Goal: Task Accomplishment & Management: Manage account settings

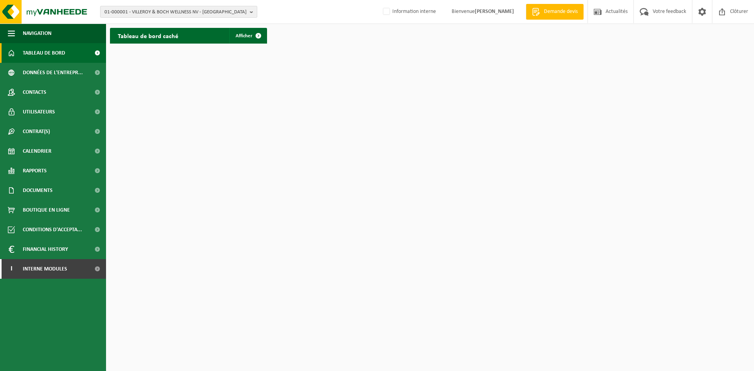
click at [126, 14] on span "01-000001 - VILLEROY & BOCH WELLNESS NV - ROESELARE" at bounding box center [175, 12] width 142 height 12
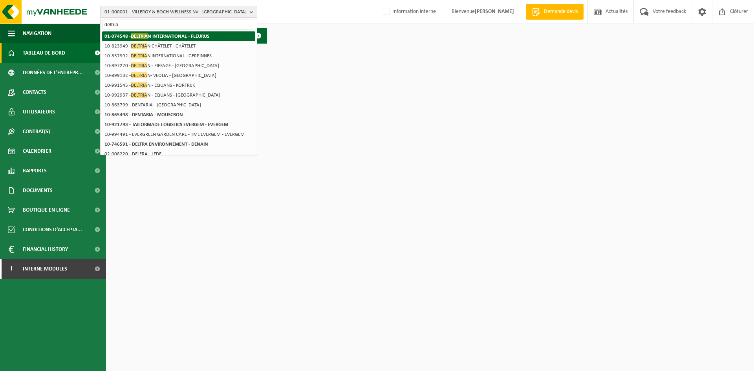
type input "deltria"
click at [160, 37] on strong "01-074548 - DELTRIA N INTERNATIONAL - FLEURUS" at bounding box center [156, 36] width 105 height 6
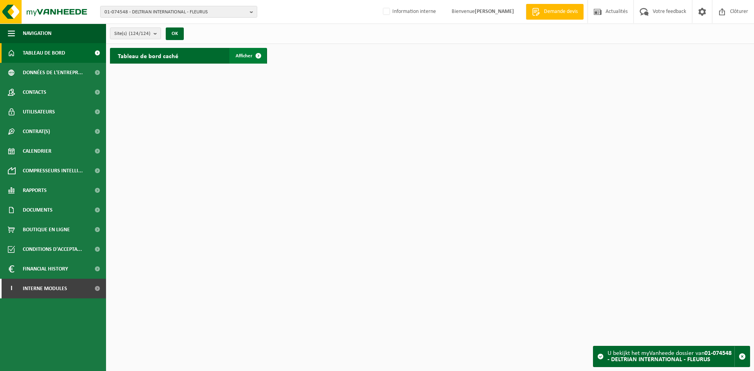
click at [256, 56] on span at bounding box center [259, 56] width 16 height 16
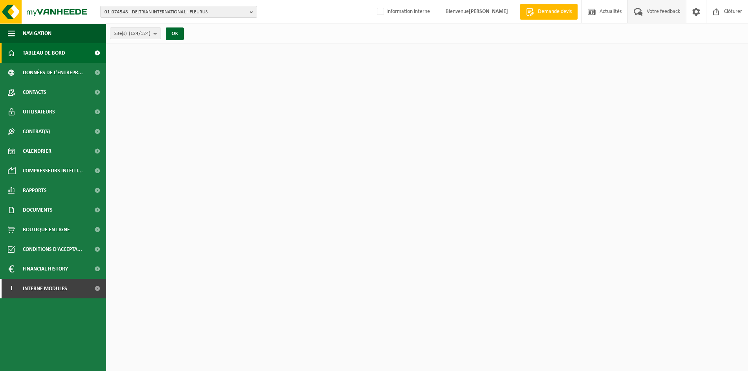
click at [648, 16] on span "Votre feedback" at bounding box center [663, 11] width 37 height 23
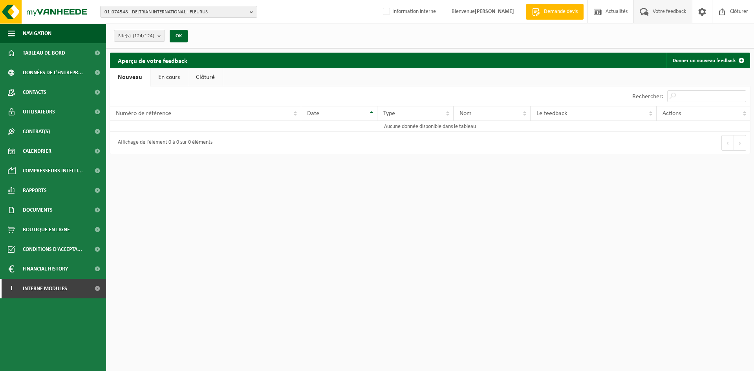
click at [169, 81] on link "En cours" at bounding box center [168, 77] width 37 height 18
click at [194, 79] on link "Clôturé" at bounding box center [204, 77] width 35 height 18
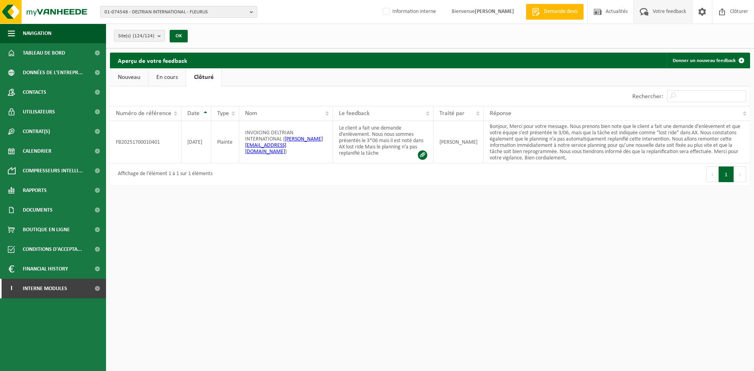
click at [139, 78] on link "Nouveau" at bounding box center [129, 77] width 38 height 18
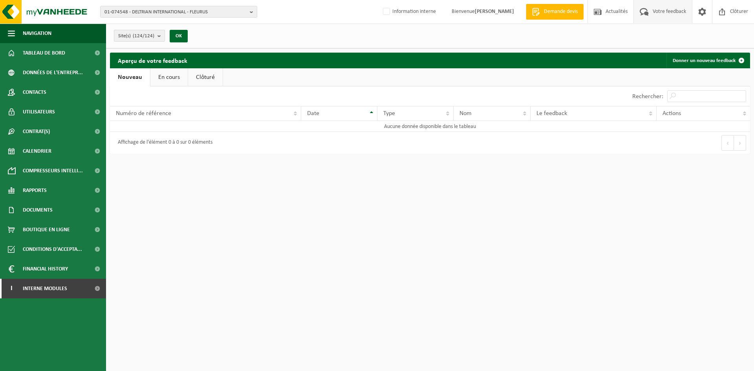
click at [157, 33] on button "Site(s) (124/124)" at bounding box center [139, 36] width 51 height 12
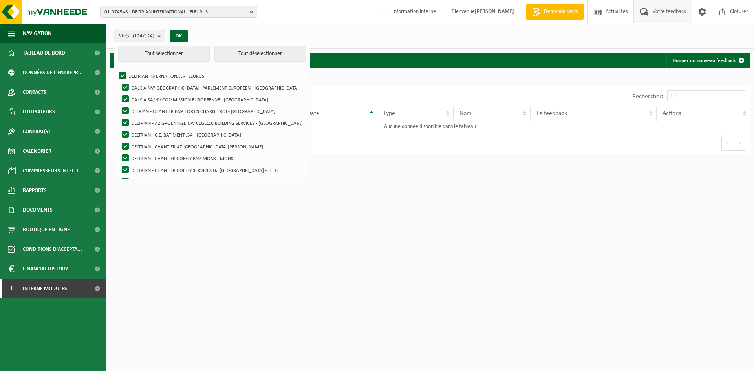
click at [215, 32] on div "Site(s) (124/124) Tout sélectionner Tout désélectionner DELTRIAN INTERNATIONAL …" at bounding box center [430, 36] width 648 height 25
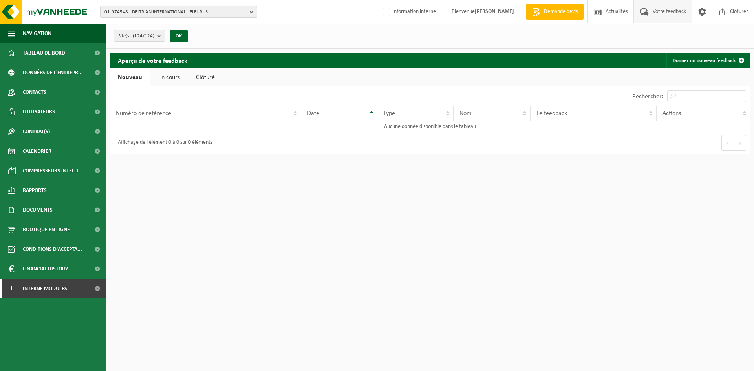
click at [188, 15] on span "01-074548 - DELTRIAN INTERNATIONAL - FLEURUS" at bounding box center [175, 12] width 142 height 12
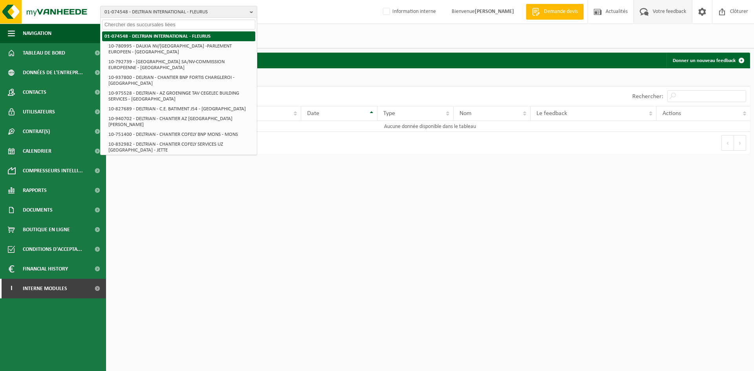
click at [171, 35] on strong "01-074548 - DELTRIAN INTERNATIONAL - FLEURUS" at bounding box center [157, 36] width 106 height 5
click at [271, 19] on div "01-074548 - DELTRIAN INTERNATIONAL - FLEURUS 01-074548 - DELTRIAN INTERNATIONAL…" at bounding box center [377, 12] width 754 height 24
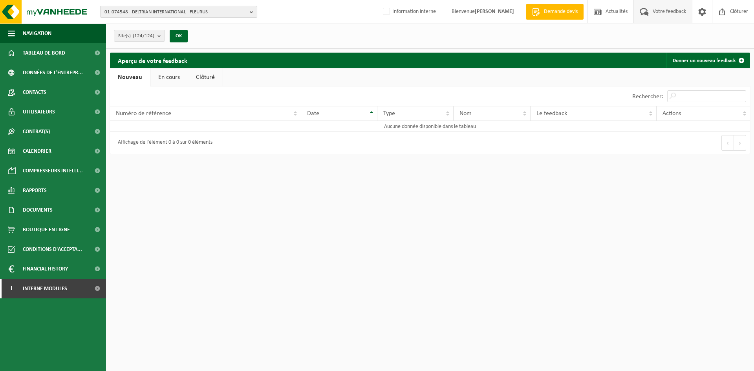
click at [190, 13] on span "01-074548 - DELTRIAN INTERNATIONAL - FLEURUS" at bounding box center [175, 12] width 142 height 12
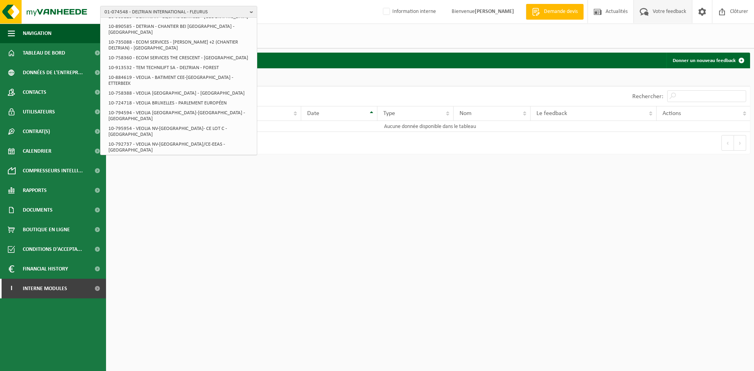
scroll to position [1455, 0]
click at [52, 99] on link "Contacts" at bounding box center [53, 92] width 106 height 20
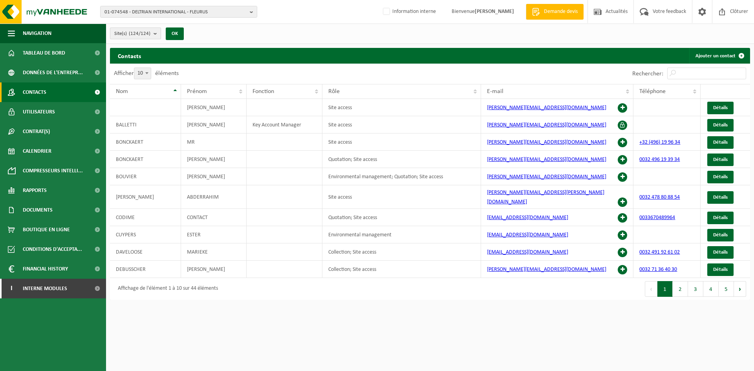
click at [146, 36] on count "(124/124)" at bounding box center [140, 33] width 22 height 5
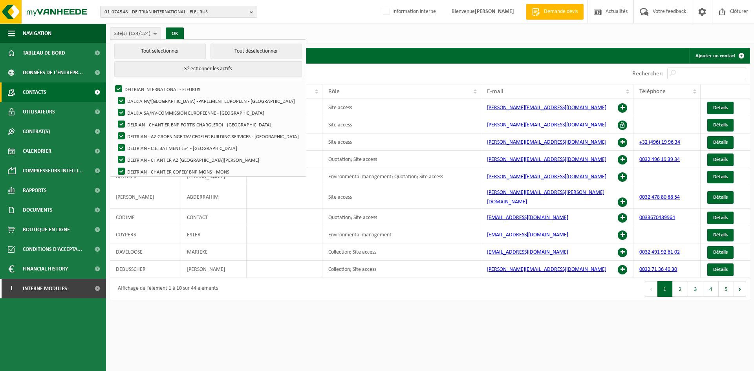
click at [146, 36] on count "(124/124)" at bounding box center [140, 33] width 22 height 5
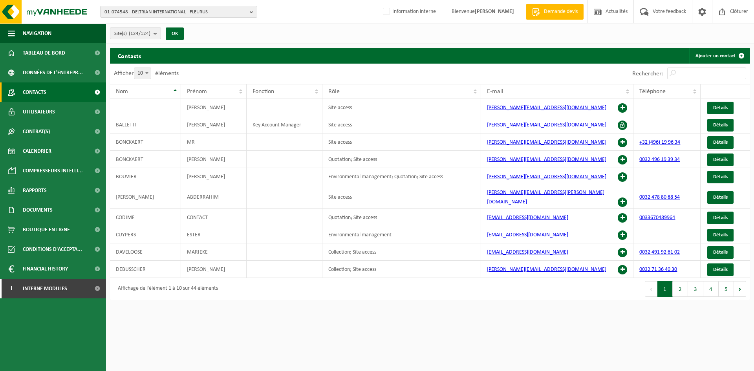
click at [148, 34] on count "(124/124)" at bounding box center [140, 33] width 22 height 5
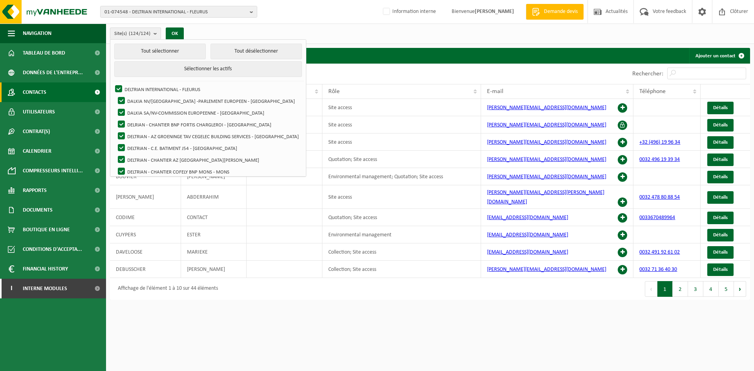
click at [216, 35] on div "Site(s) (124/124) Tout sélectionner Tout désélectionner Sélectionner les actifs…" at bounding box center [430, 34] width 648 height 20
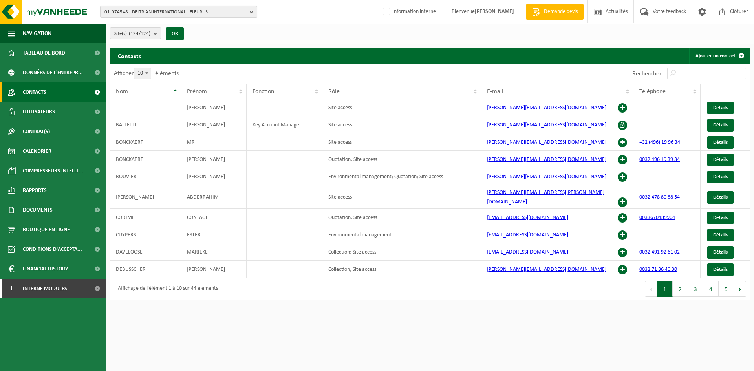
click at [200, 13] on span "01-074548 - DELTRIAN INTERNATIONAL - FLEURUS" at bounding box center [175, 12] width 142 height 12
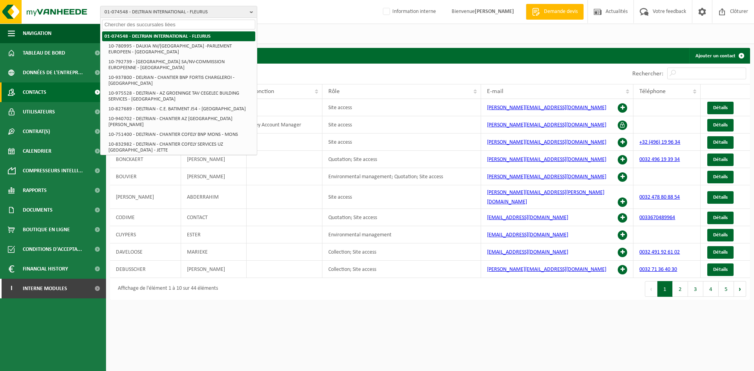
click at [187, 37] on strong "01-074548 - DELTRIAN INTERNATIONAL - FLEURUS" at bounding box center [157, 36] width 106 height 5
click at [288, 25] on div "Site(s) (124/124) Tout sélectionner Tout désélectionner Sélectionner les actifs…" at bounding box center [430, 34] width 648 height 20
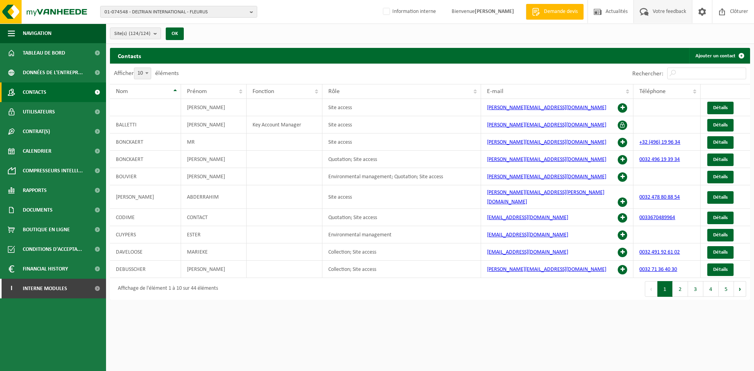
click at [665, 11] on span "Votre feedback" at bounding box center [669, 11] width 37 height 23
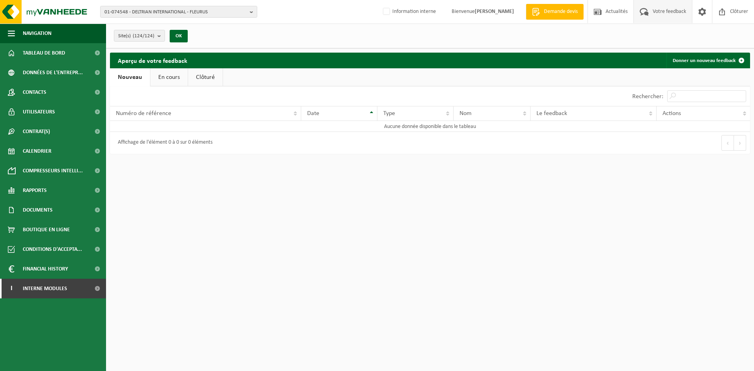
click at [208, 80] on link "Clôturé" at bounding box center [205, 77] width 35 height 18
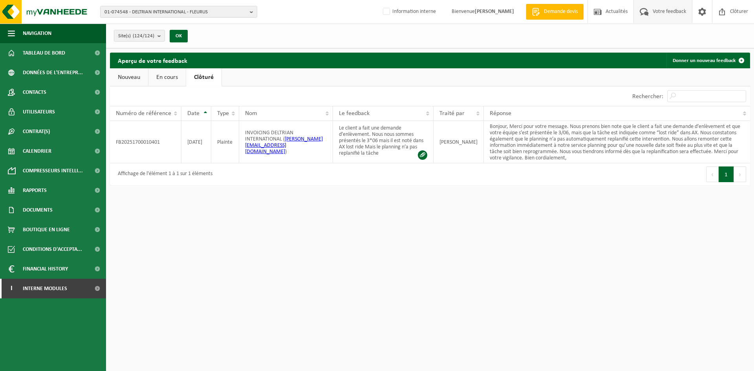
click at [169, 79] on link "En cours" at bounding box center [166, 77] width 37 height 18
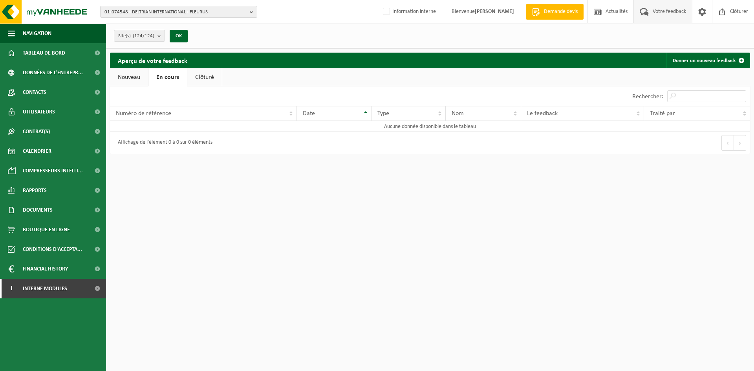
click at [135, 79] on link "Nouveau" at bounding box center [129, 77] width 38 height 18
click at [165, 79] on link "En cours" at bounding box center [168, 77] width 37 height 18
click at [202, 79] on link "Clôturé" at bounding box center [204, 77] width 35 height 18
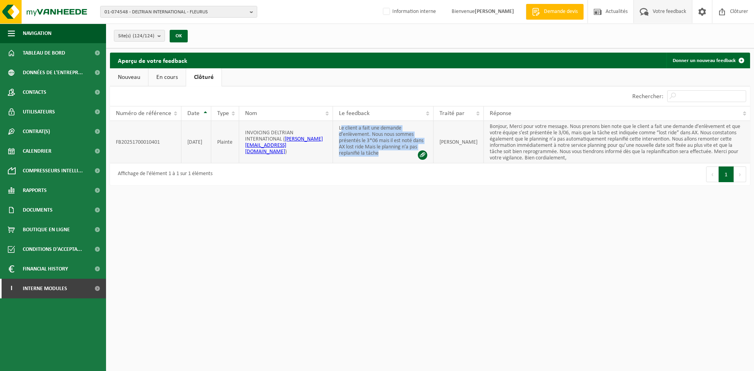
drag, startPoint x: 380, startPoint y: 153, endPoint x: 347, endPoint y: 128, distance: 41.8
click at [343, 127] on td "Le client a fait une demande d’enlèvement. Nous nous sommes présentés le 3*06 m…" at bounding box center [383, 142] width 101 height 42
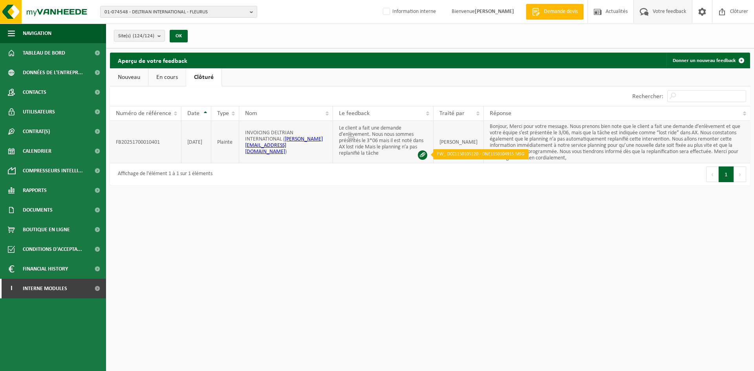
click at [424, 154] on span at bounding box center [422, 154] width 9 height 9
click at [165, 77] on link "En cours" at bounding box center [166, 77] width 37 height 18
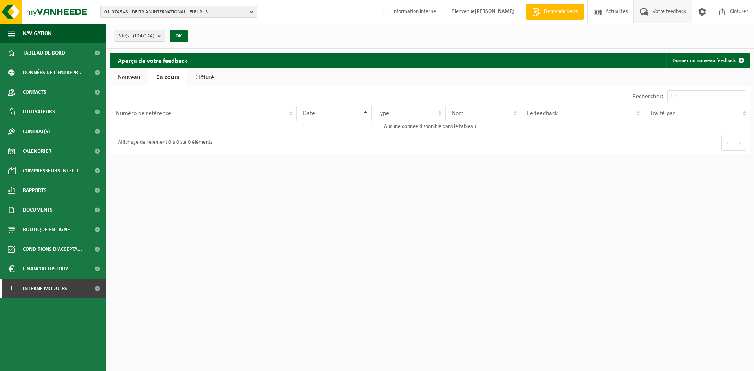
click at [128, 77] on link "Nouveau" at bounding box center [129, 77] width 38 height 18
click at [181, 12] on span "01-074548 - DELTRIAN INTERNATIONAL - FLEURUS" at bounding box center [175, 12] width 142 height 12
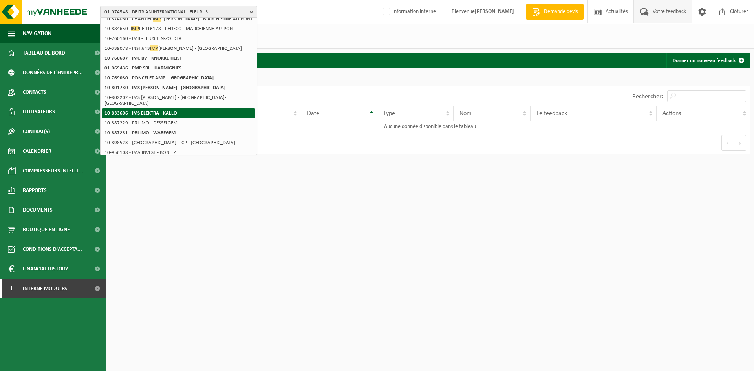
scroll to position [39, 0]
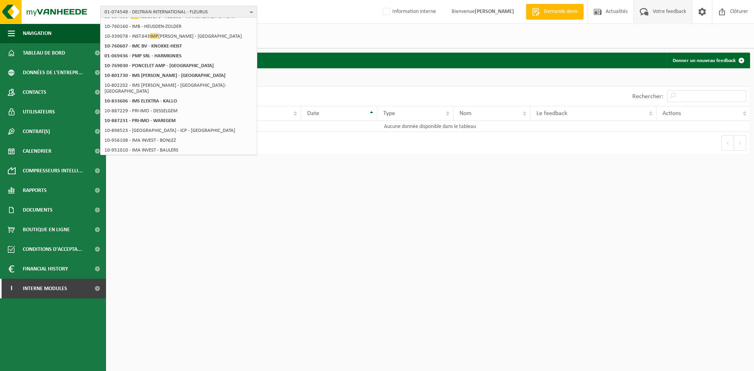
click at [149, 13] on span "01-074548 - DELTRIAN INTERNATIONAL - FLEURUS" at bounding box center [175, 12] width 142 height 12
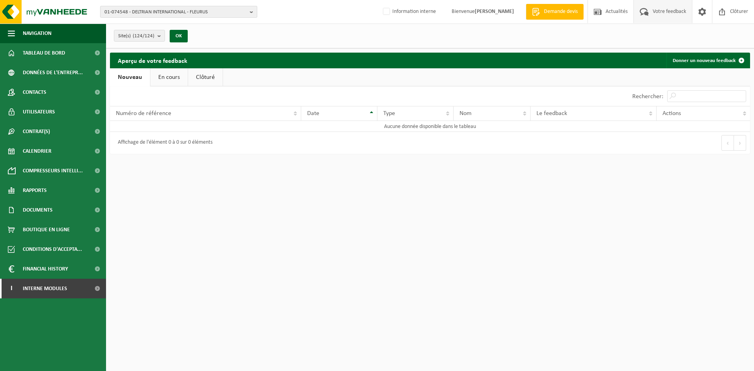
click at [149, 13] on span "01-074548 - DELTRIAN INTERNATIONAL - FLEURUS" at bounding box center [175, 12] width 142 height 12
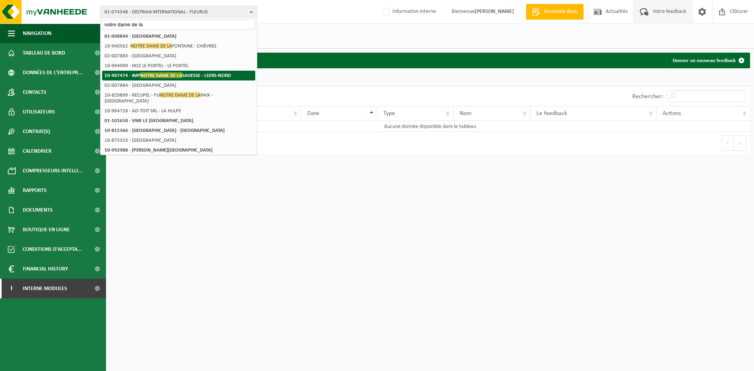
type input "notre dame de la"
click at [185, 79] on li "10-907474 - IMP NOTRE DAME DE LA SAGESSE - LEERS-NORD" at bounding box center [178, 76] width 153 height 10
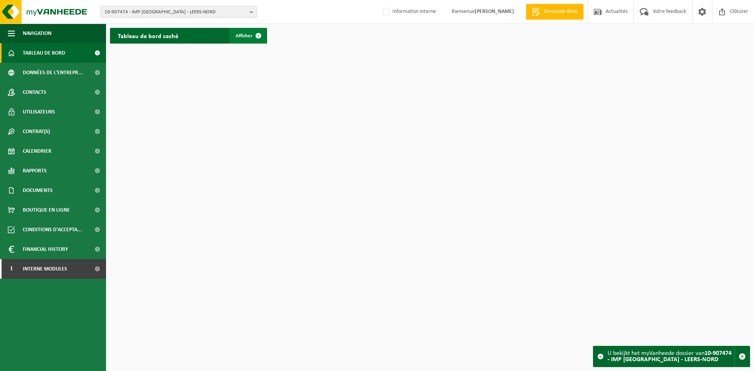
click at [254, 33] on span at bounding box center [259, 36] width 16 height 16
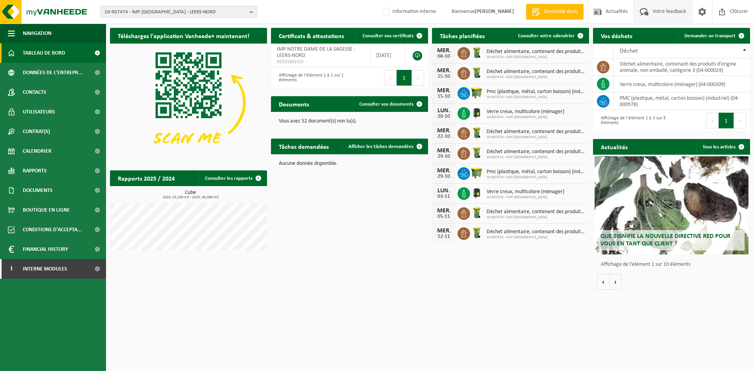
click at [656, 16] on span "Votre feedback" at bounding box center [669, 11] width 37 height 23
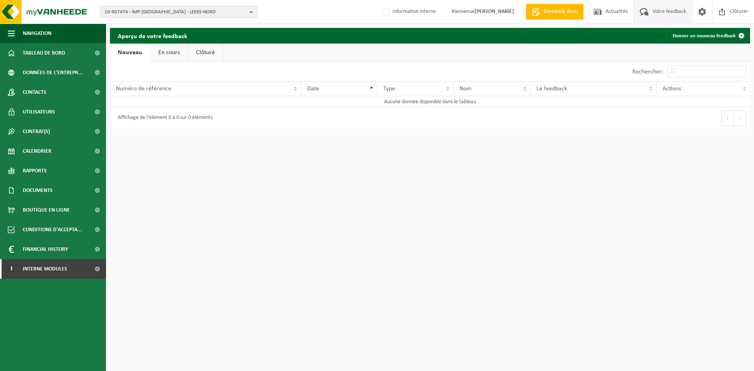
click at [203, 57] on link "Clôturé" at bounding box center [205, 53] width 35 height 18
